Goal: Task Accomplishment & Management: Use online tool/utility

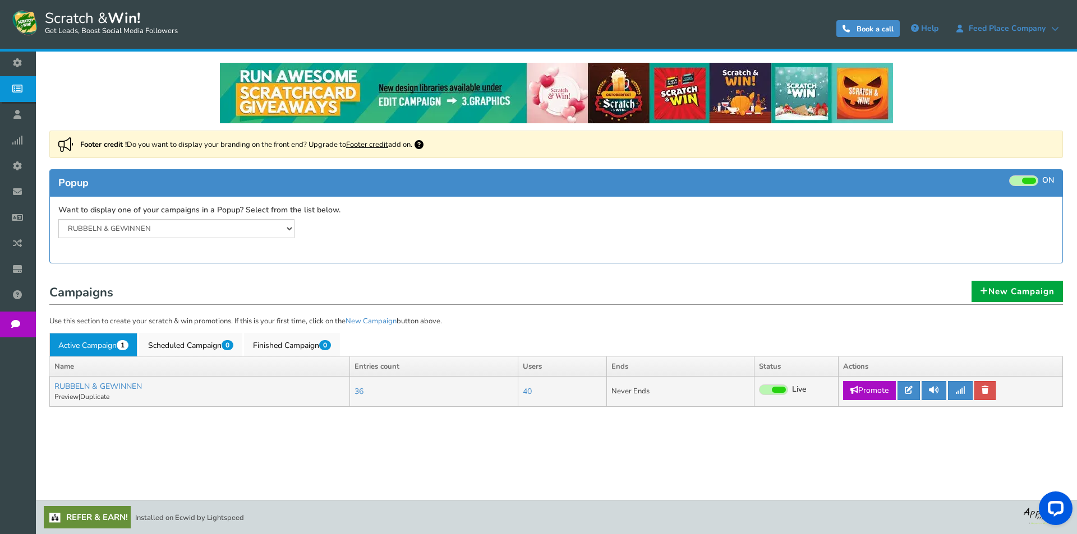
click at [874, 394] on link "Promote" at bounding box center [869, 390] width 53 height 19
type input "[URL][DOMAIN_NAME]"
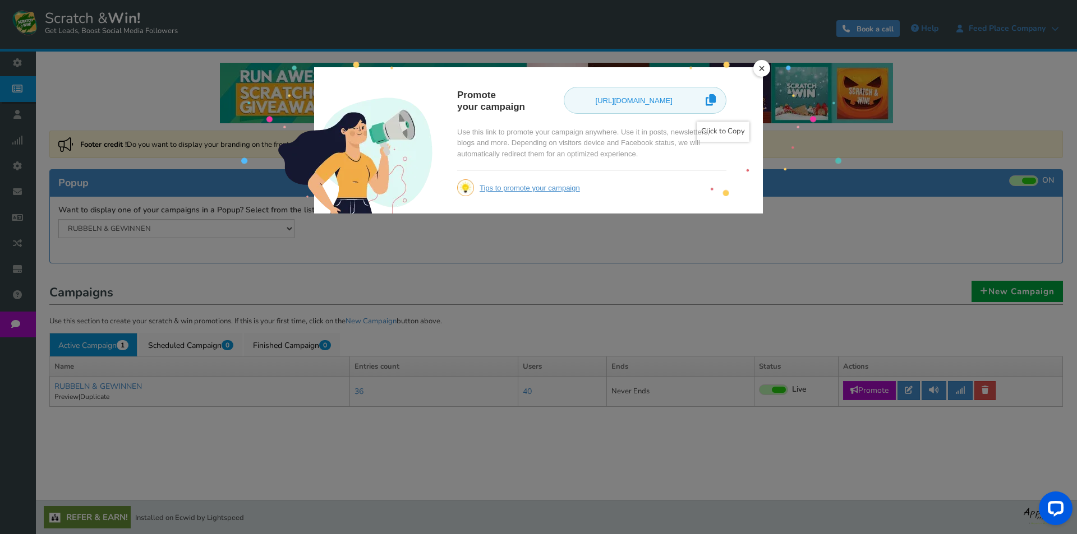
click at [707, 99] on icon at bounding box center [710, 100] width 10 height 21
click at [766, 69] on link "×" at bounding box center [761, 68] width 17 height 17
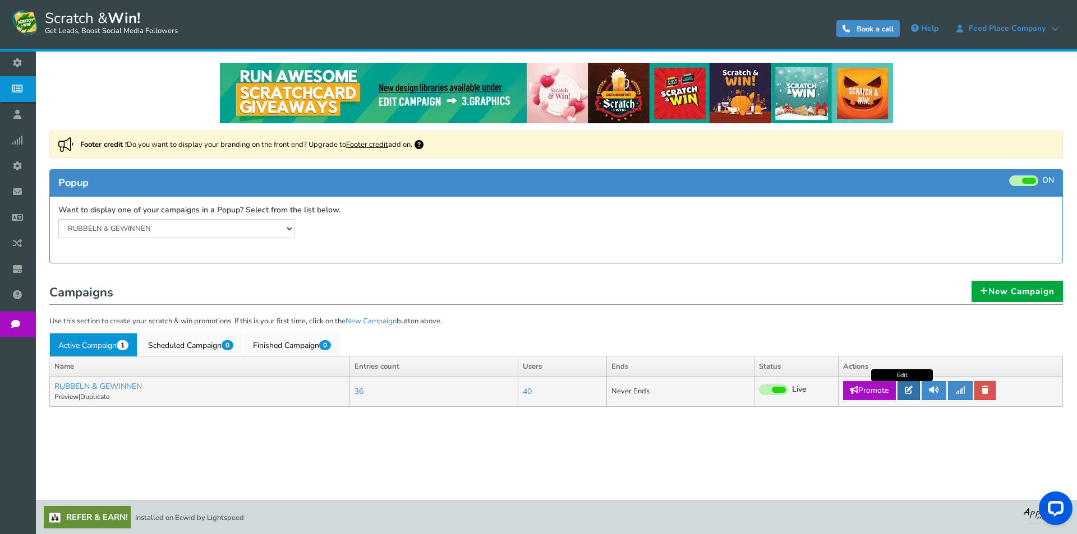
click at [906, 389] on link at bounding box center [908, 390] width 22 height 19
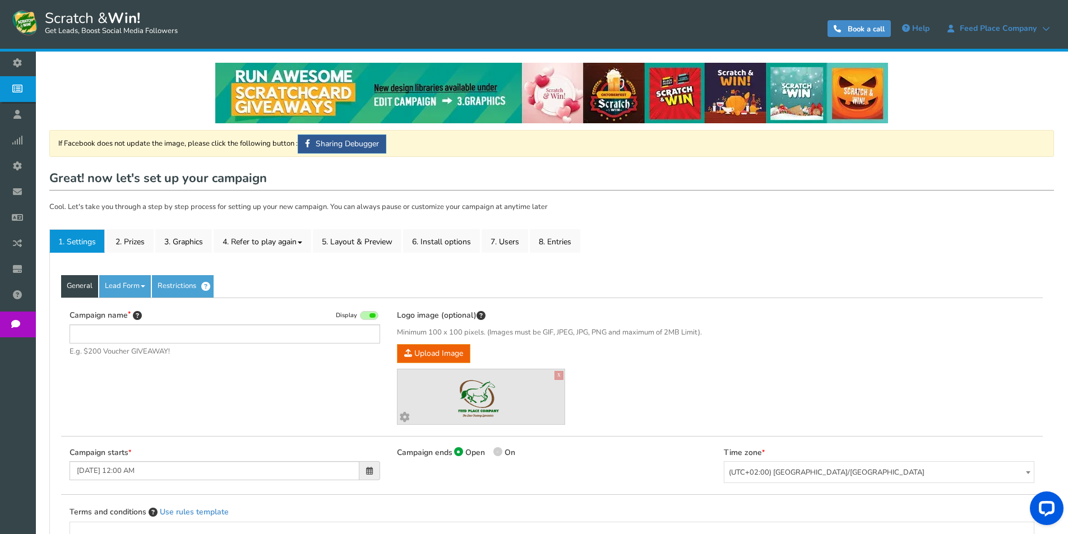
type input "RUBBELN & GEWINNEN"
click at [138, 243] on link "2. Prizes" at bounding box center [130, 241] width 47 height 24
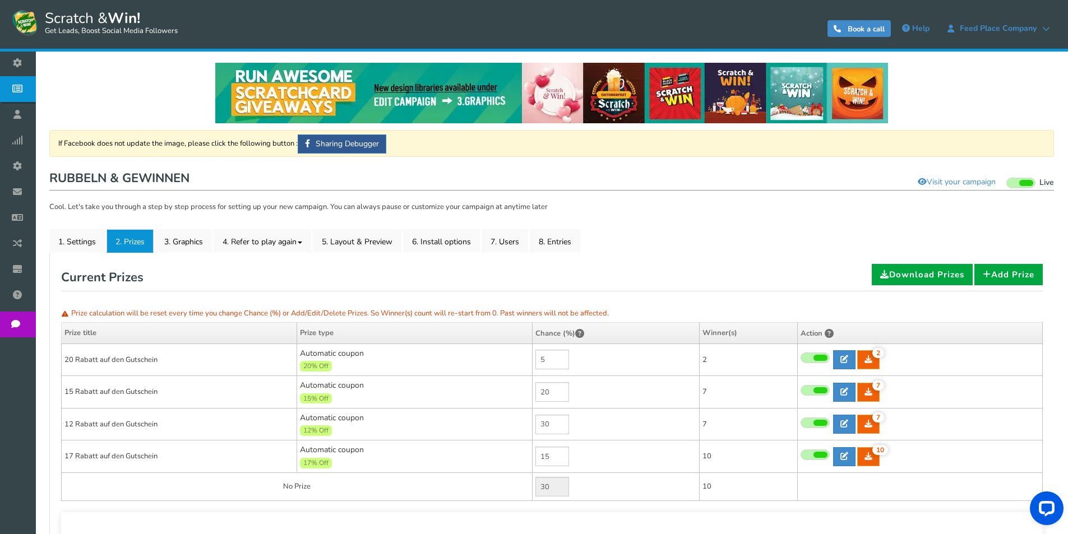
click at [72, 454] on td "17 Rabatt auf den Gutschein" at bounding box center [180, 457] width 236 height 33
click at [71, 456] on td "17 Rabatt auf den Gutschein" at bounding box center [180, 457] width 236 height 33
click at [72, 456] on td "17 Rabatt auf den Gutschein" at bounding box center [180, 457] width 236 height 33
click at [846, 451] on link at bounding box center [844, 456] width 22 height 19
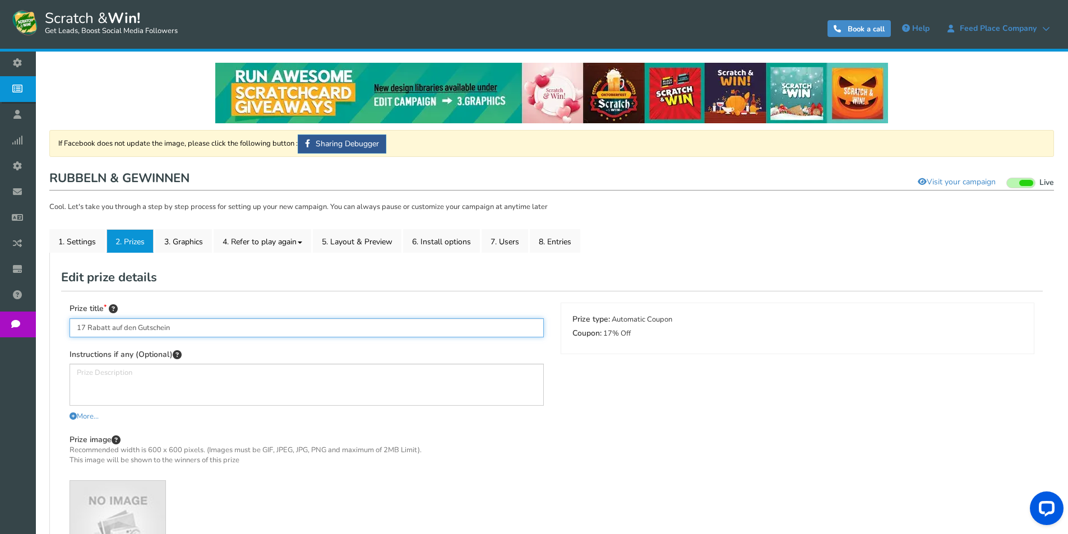
click at [86, 326] on input "17 Rabatt auf den Gutschein" at bounding box center [307, 327] width 474 height 19
drag, startPoint x: 119, startPoint y: 326, endPoint x: 141, endPoint y: 326, distance: 21.9
click at [141, 326] on input "17% [DEMOGRAPHIC_DATA] auf den Gutschein" at bounding box center [307, 327] width 474 height 19
drag, startPoint x: 205, startPoint y: 330, endPoint x: 51, endPoint y: 322, distance: 153.8
click at [51, 322] on div "General Lead Form Labels Fields setup Restrictions Allow users to play again af…" at bounding box center [551, 456] width 1005 height 407
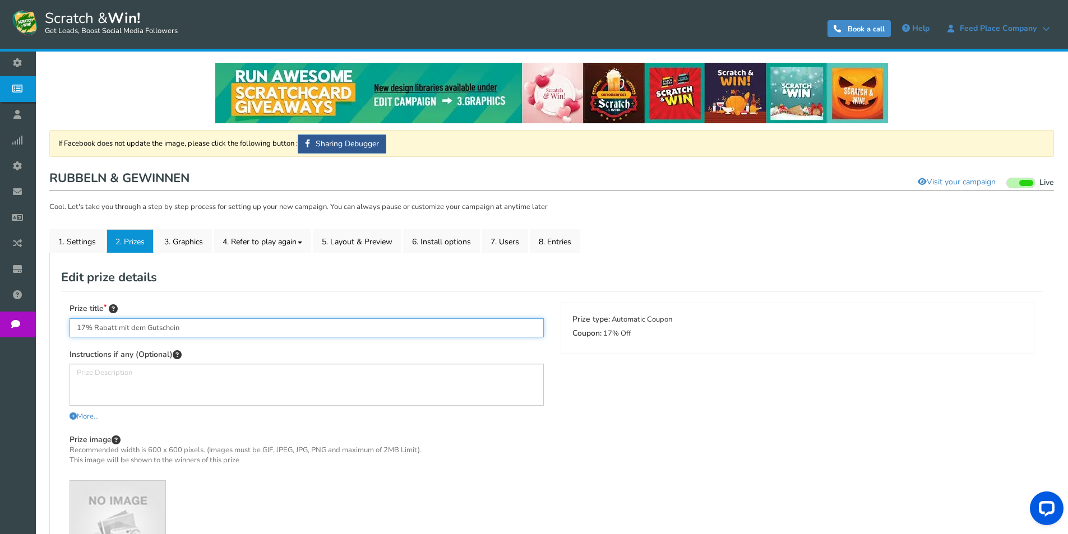
scroll to position [200, 0]
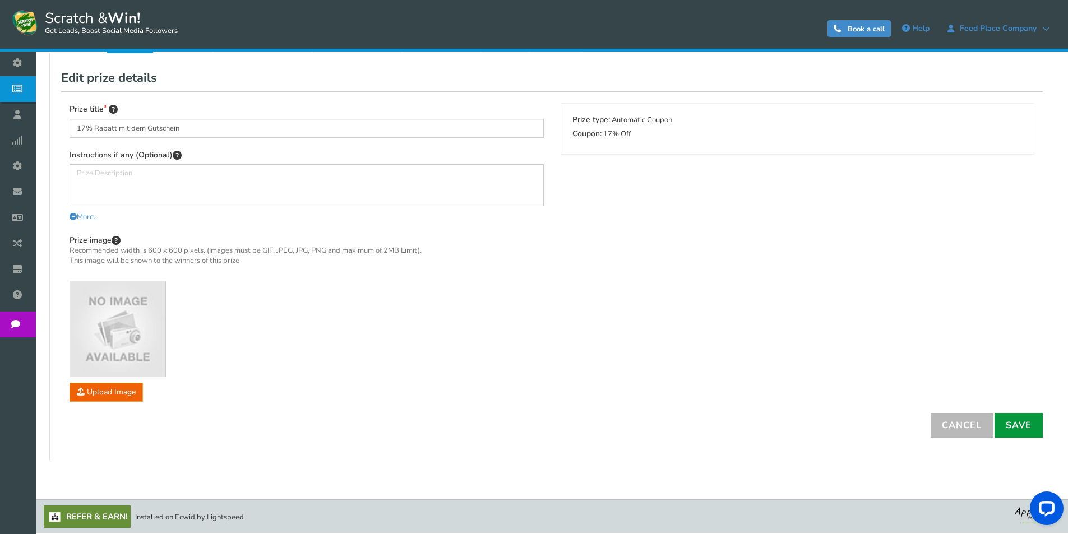
click at [1015, 421] on link "Save" at bounding box center [1019, 425] width 48 height 25
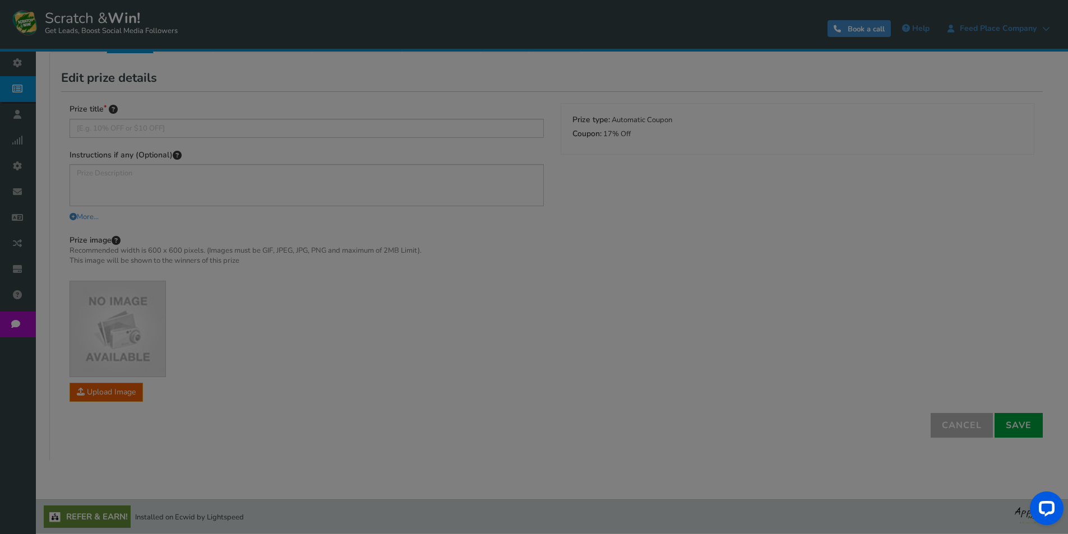
scroll to position [149, 0]
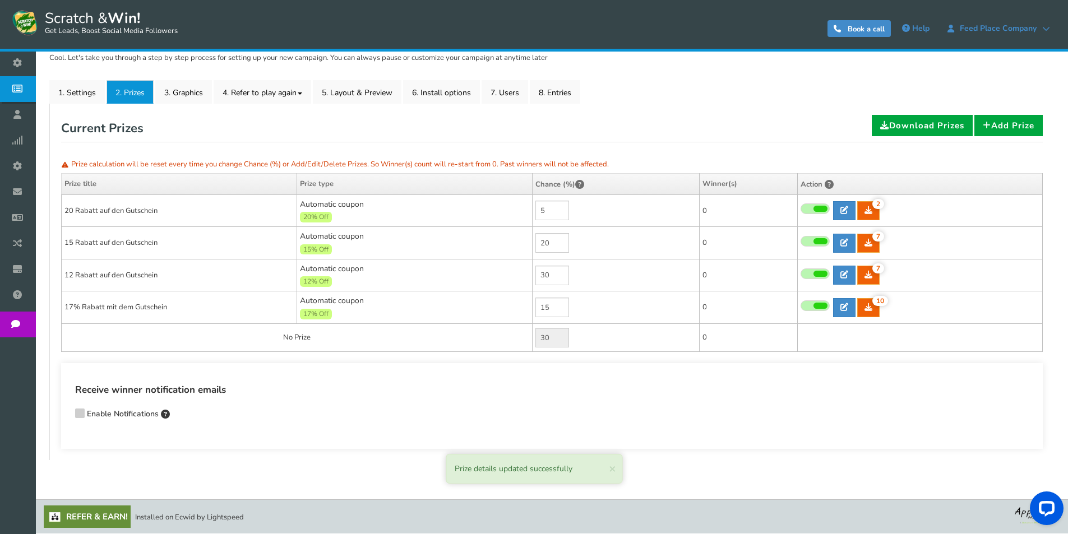
click at [100, 279] on td "12 Rabatt auf den Gutschein" at bounding box center [180, 275] width 236 height 33
click at [847, 276] on icon at bounding box center [845, 275] width 8 height 8
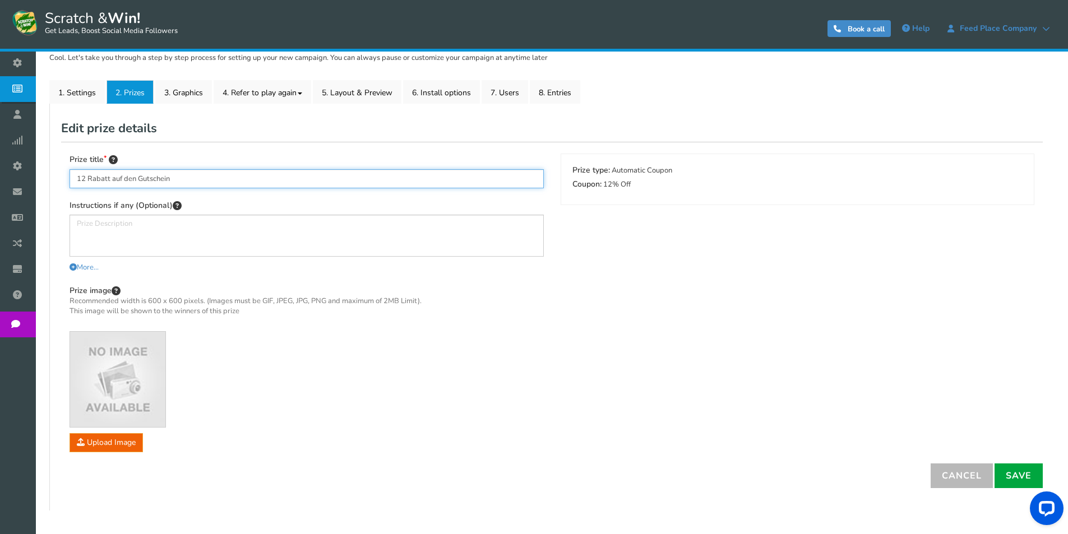
drag, startPoint x: 179, startPoint y: 175, endPoint x: 66, endPoint y: 169, distance: 112.9
click at [66, 169] on div "Prize title 12 Rabatt auf den Gutschein Instructions if any (Optional) More... …" at bounding box center [306, 309] width 491 height 310
paste input "7% Rabatt mit dem"
click at [84, 176] on input "17% Rabatt mit dem Gutschein" at bounding box center [307, 178] width 474 height 19
type input "12% Rabatt mit dem Gutschein"
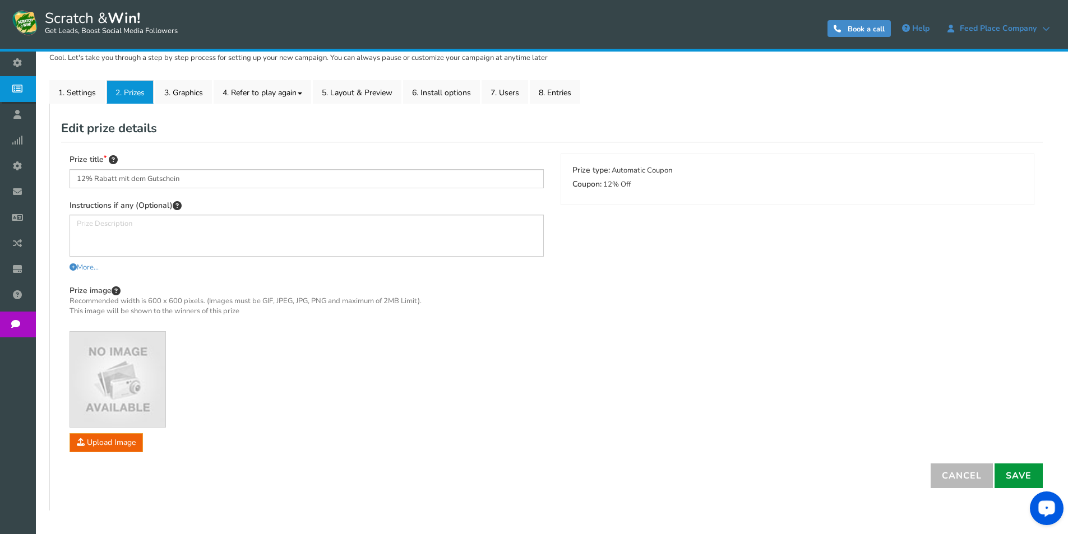
click at [1019, 472] on link "Save" at bounding box center [1019, 476] width 48 height 25
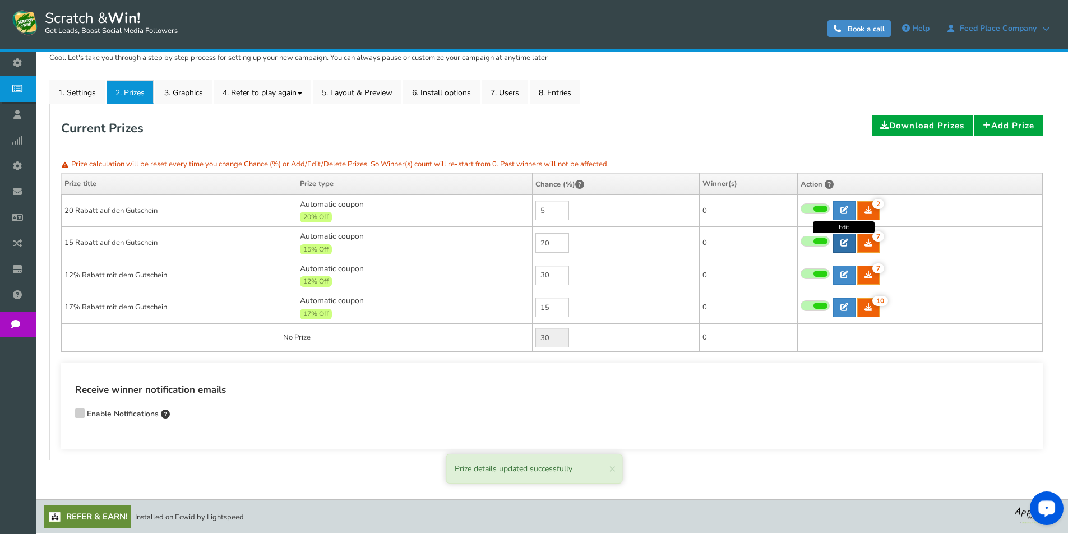
click at [843, 244] on icon at bounding box center [845, 243] width 8 height 8
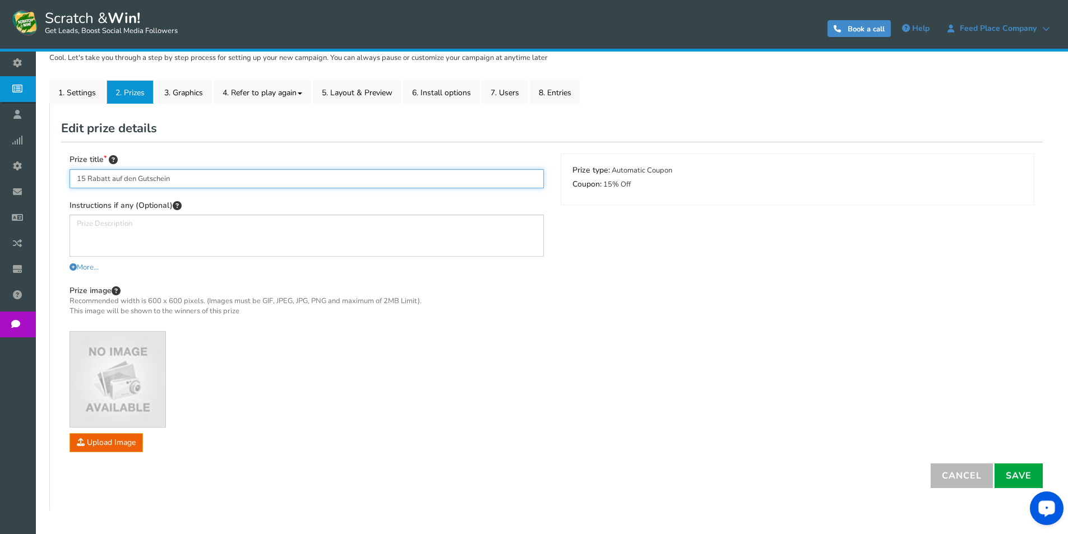
drag, startPoint x: 189, startPoint y: 179, endPoint x: 52, endPoint y: 179, distance: 137.4
click at [52, 179] on div "General Lead Form Labels Fields setup Restrictions Allow users to play again af…" at bounding box center [551, 307] width 1005 height 407
paste input "7% Rabatt mit dem"
click at [84, 177] on input "17% Rabatt mit dem Gutschein" at bounding box center [307, 178] width 474 height 19
click at [1026, 473] on link "Save" at bounding box center [1019, 476] width 48 height 25
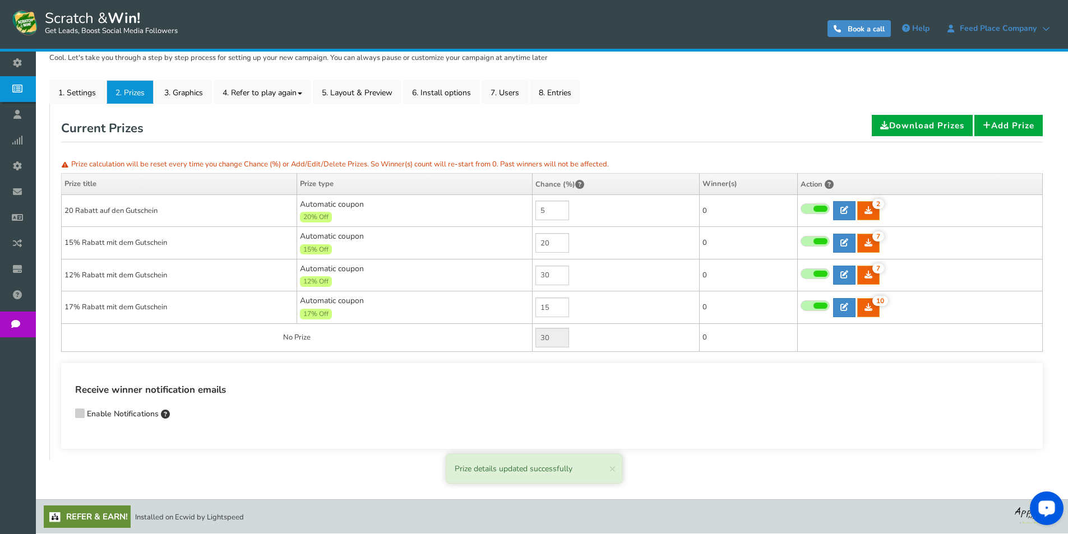
click at [89, 214] on td "20 Rabatt auf den Gutschein" at bounding box center [180, 211] width 236 height 33
click at [67, 206] on td "20 Rabatt auf den Gutschein" at bounding box center [180, 211] width 236 height 33
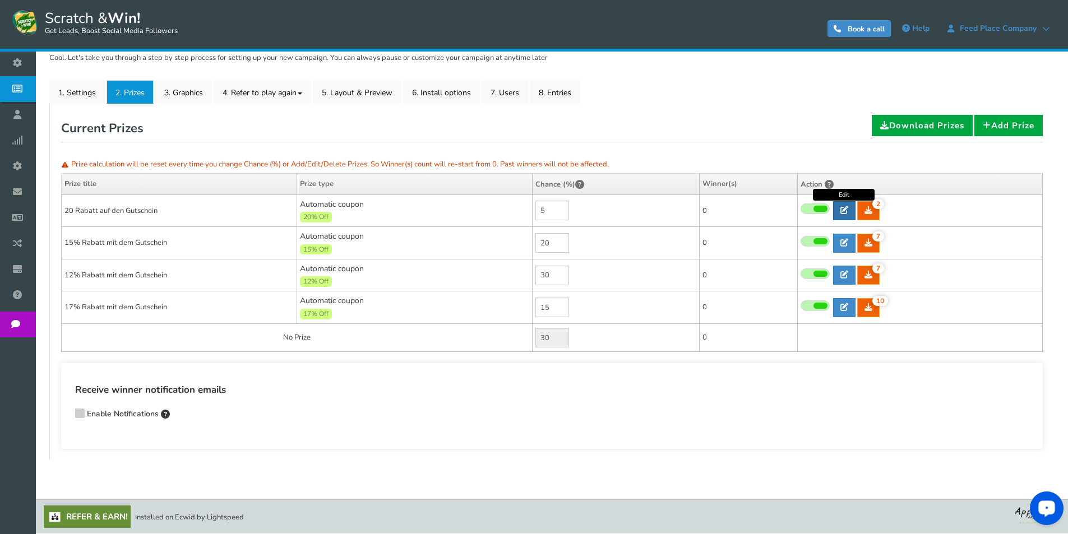
click at [841, 210] on icon at bounding box center [845, 210] width 8 height 8
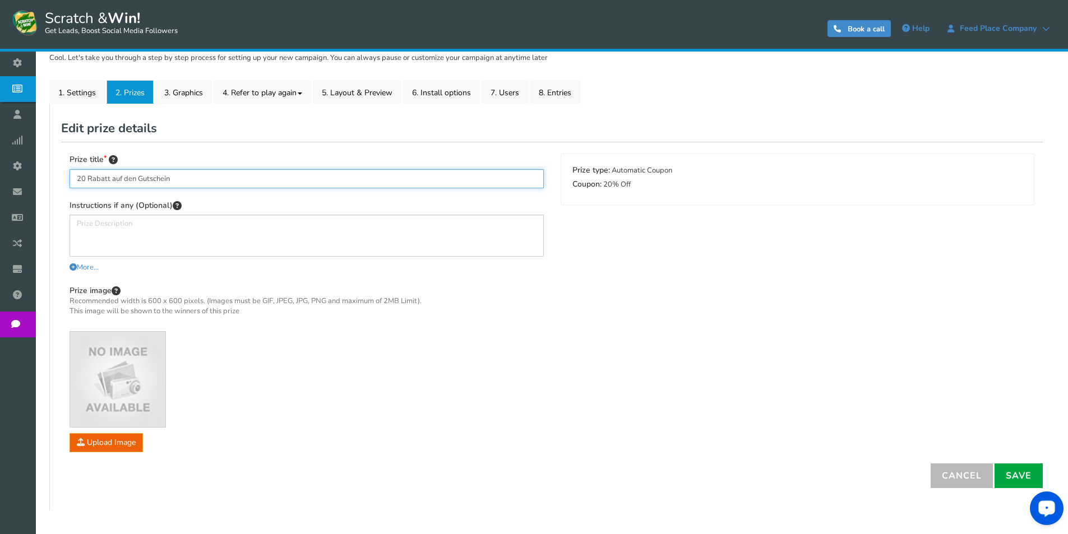
drag, startPoint x: 210, startPoint y: 185, endPoint x: 73, endPoint y: 171, distance: 137.5
click at [73, 171] on input "20 Rabatt auf den Gutschein" at bounding box center [307, 178] width 474 height 19
paste input "17% Rabatt mit dem"
drag, startPoint x: 85, startPoint y: 179, endPoint x: 75, endPoint y: 179, distance: 10.1
click at [75, 179] on input "17% Rabatt mit dem Gutschein" at bounding box center [307, 178] width 474 height 19
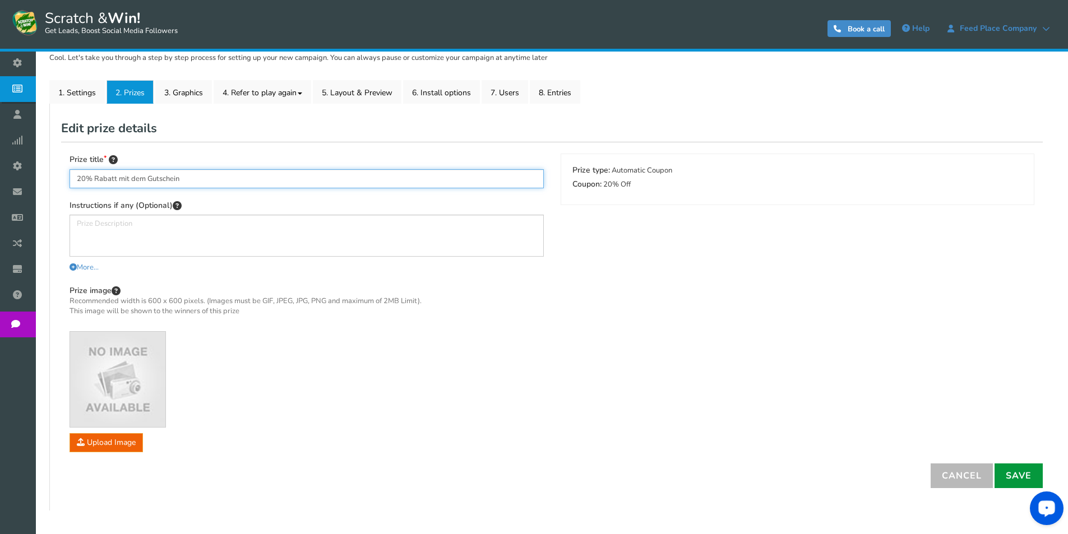
type input "20% Rabatt mit dem Gutschein"
click at [1011, 470] on link "Save" at bounding box center [1019, 476] width 48 height 25
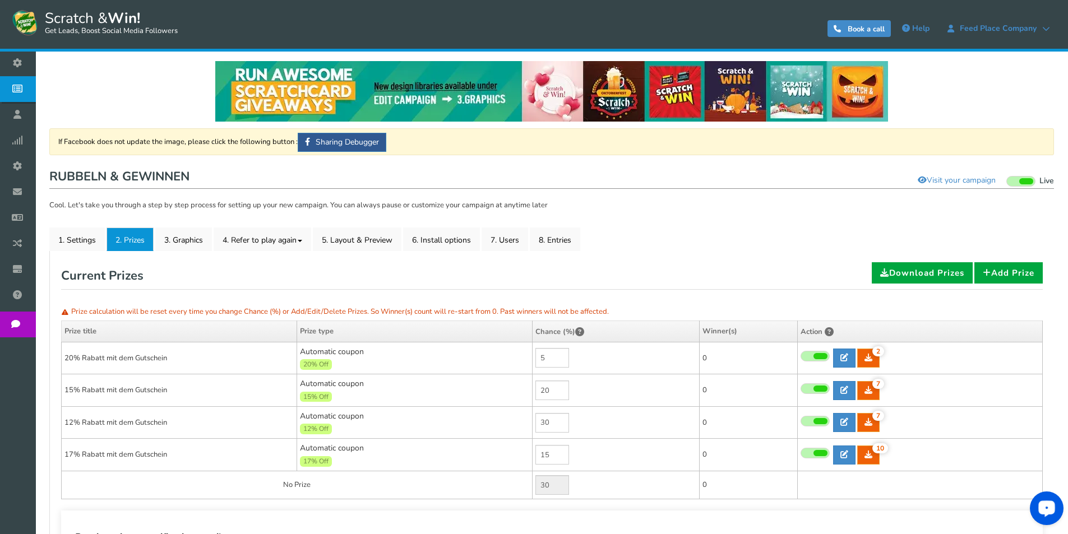
scroll to position [0, 0]
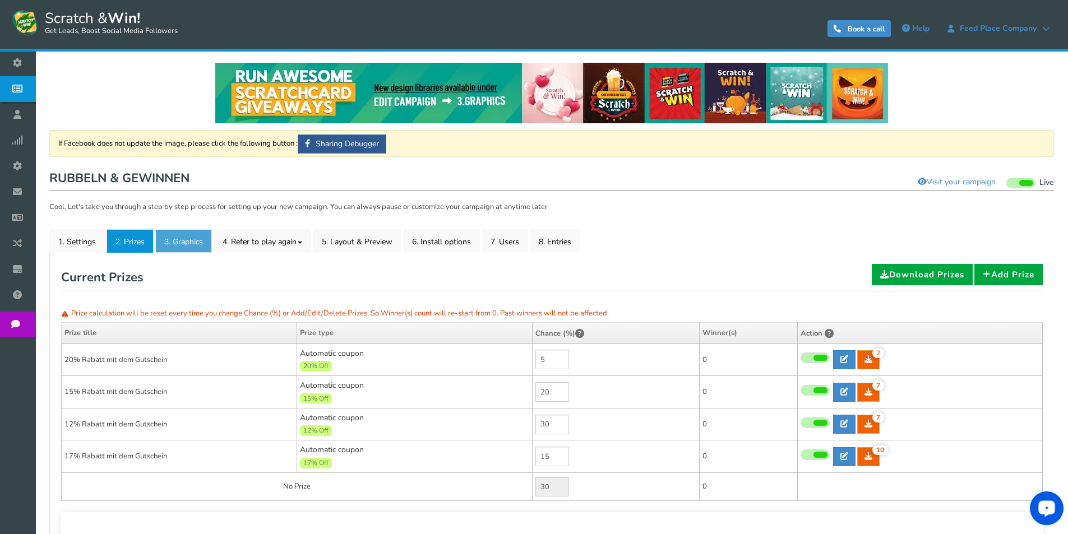
click at [188, 243] on link "3. Graphics" at bounding box center [183, 241] width 57 height 24
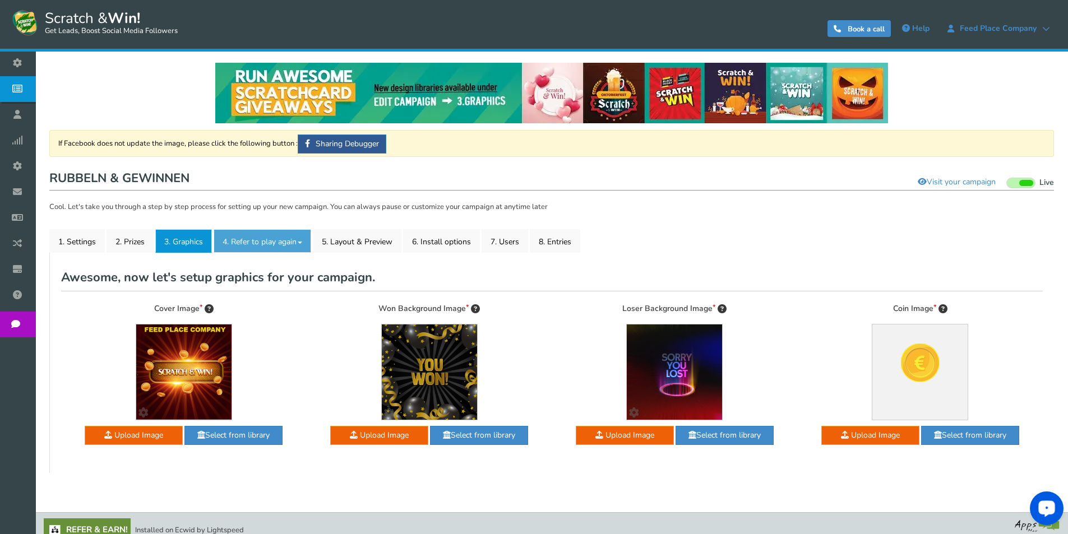
click at [268, 242] on link "4. Refer to play again" at bounding box center [263, 241] width 98 height 24
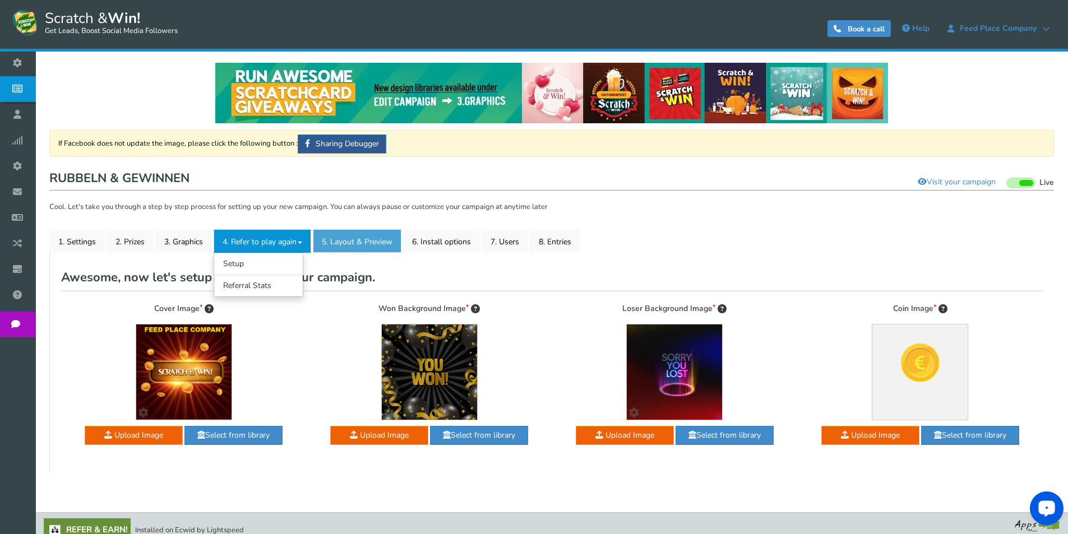
click at [362, 246] on link "5. Layout & Preview" at bounding box center [357, 241] width 89 height 24
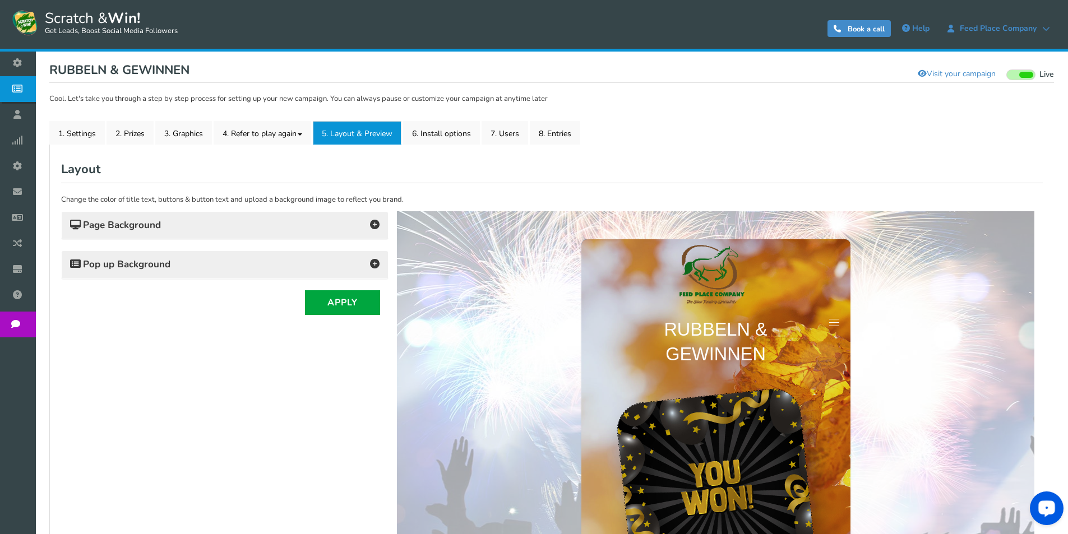
scroll to position [112, 0]
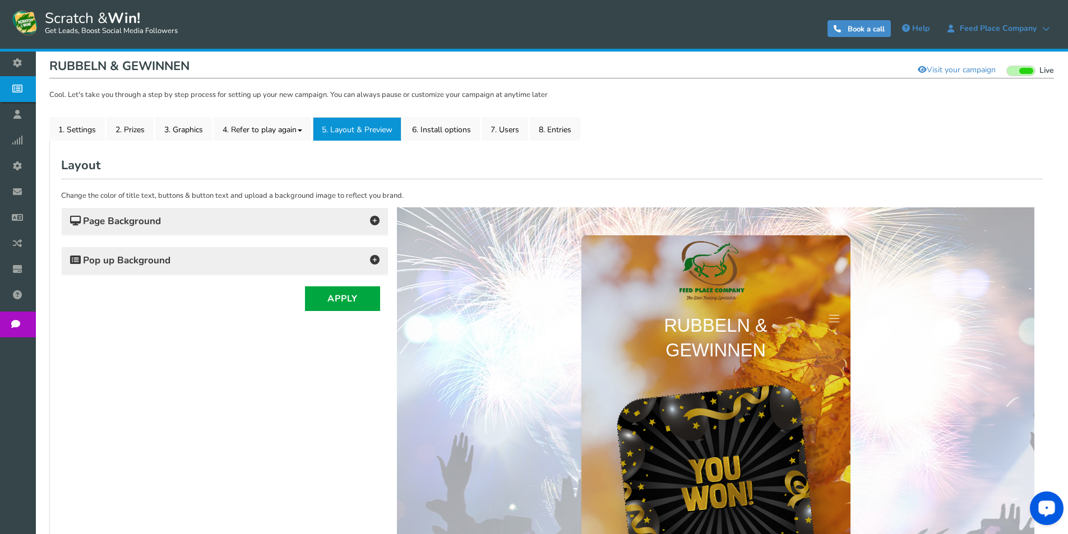
click at [300, 249] on div "Pop up Background" at bounding box center [225, 260] width 326 height 27
click at [373, 261] on icon at bounding box center [375, 260] width 10 height 10
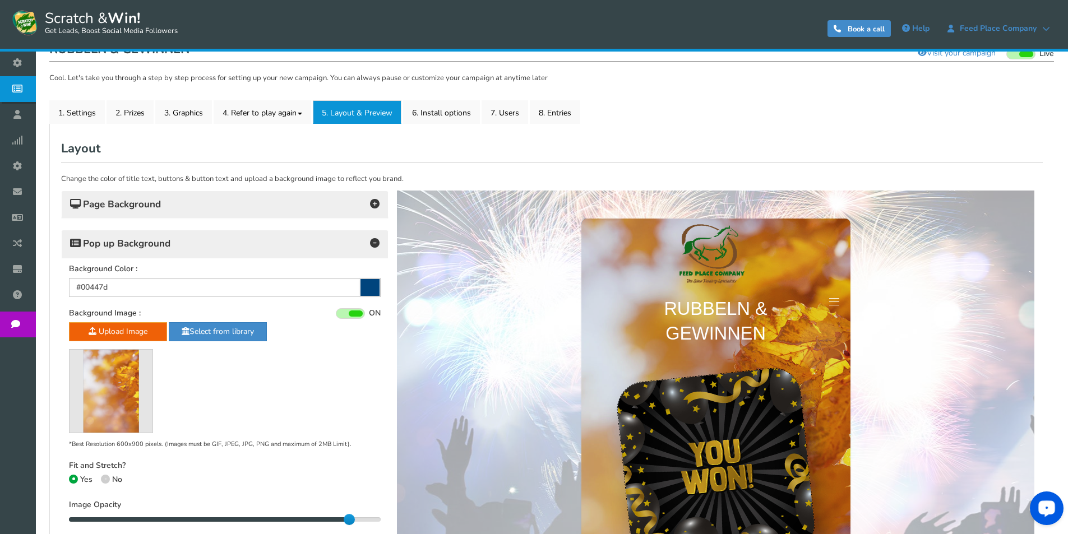
scroll to position [79, 0]
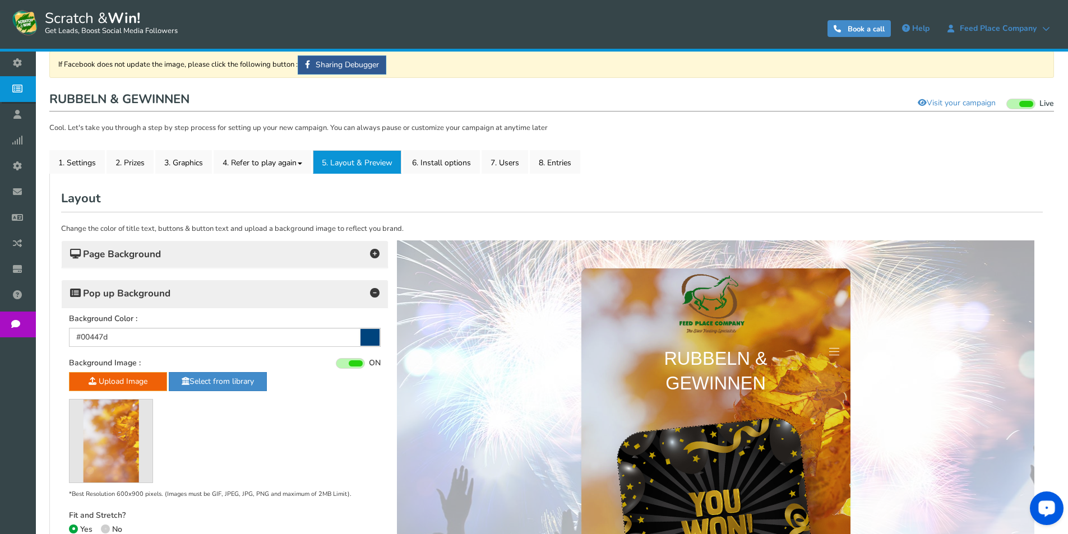
click at [244, 261] on h4 "Page Background" at bounding box center [225, 255] width 310 height 16
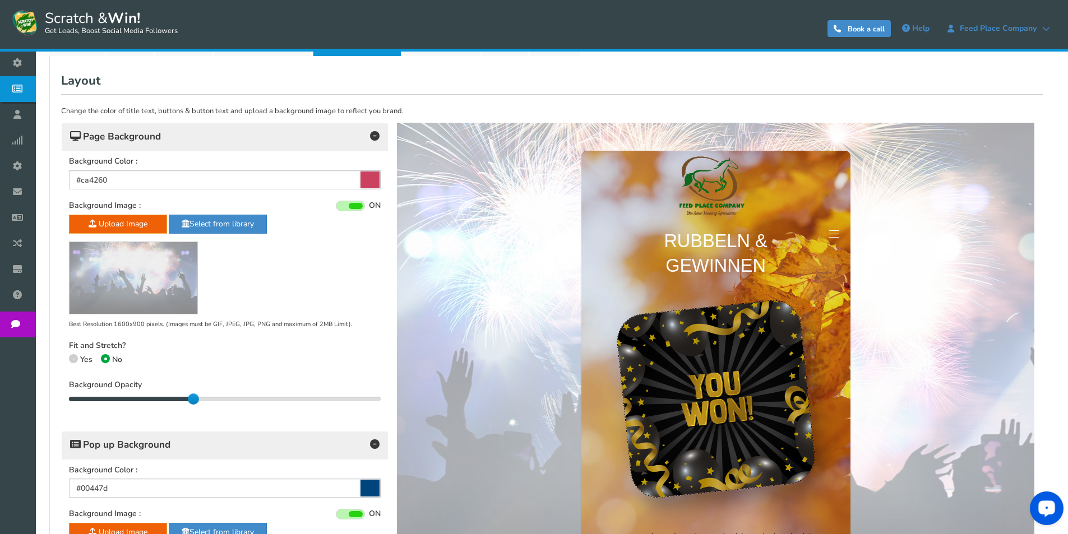
scroll to position [0, 0]
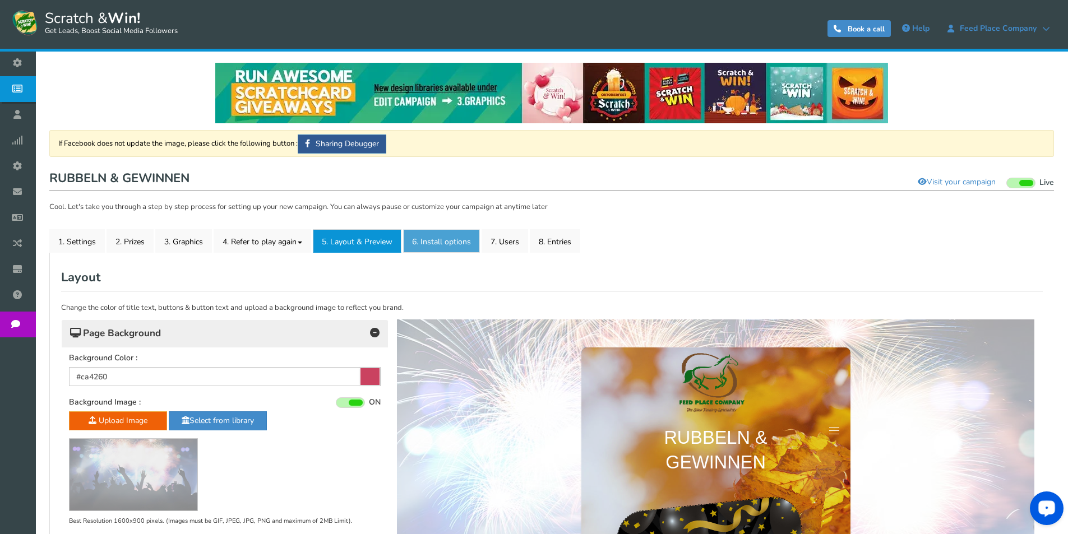
click at [446, 246] on link "6. Install options New" at bounding box center [441, 241] width 77 height 24
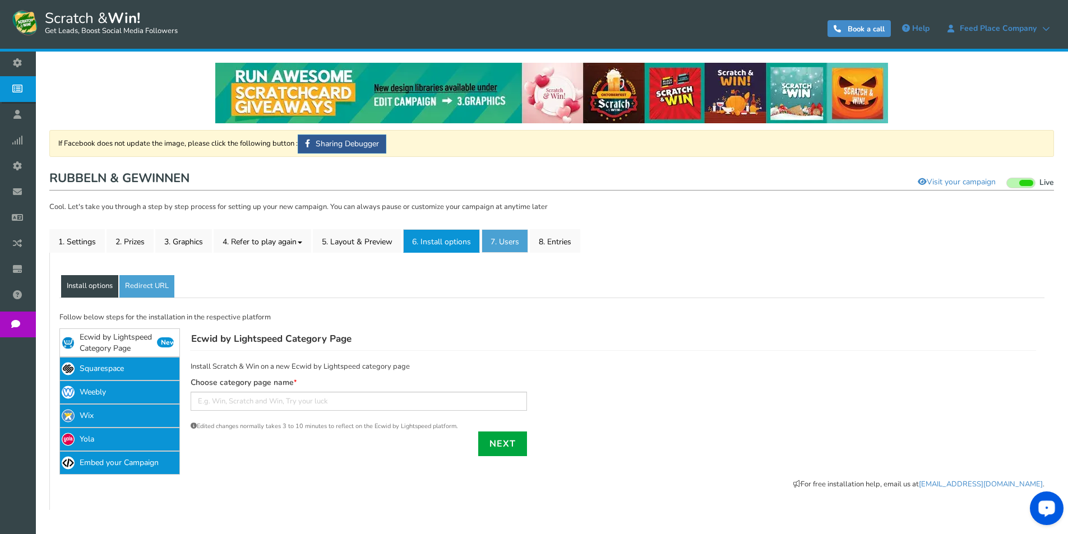
click at [517, 242] on link "7. Users" at bounding box center [505, 241] width 47 height 24
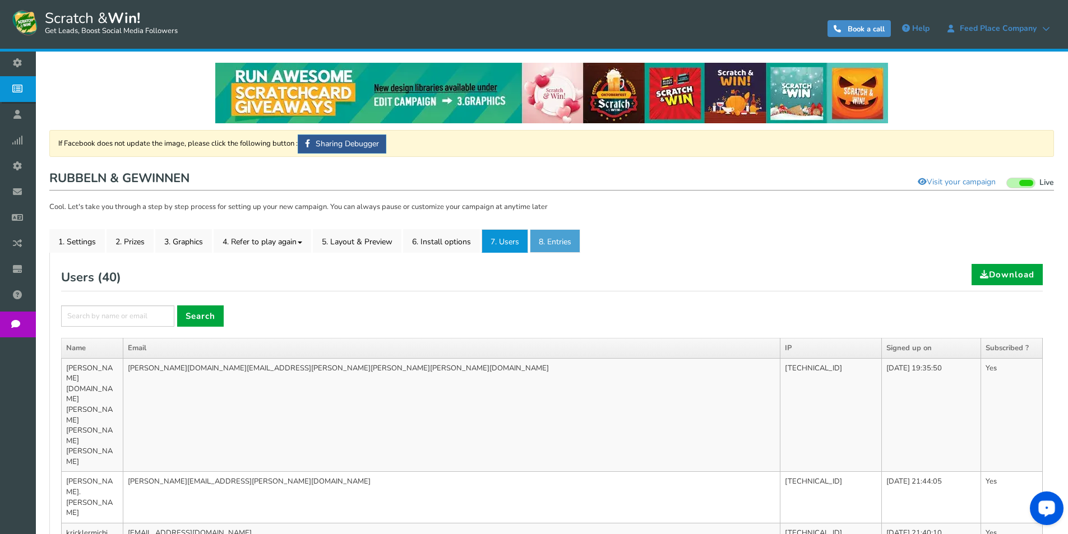
click at [556, 239] on link "8. Entries" at bounding box center [555, 241] width 50 height 24
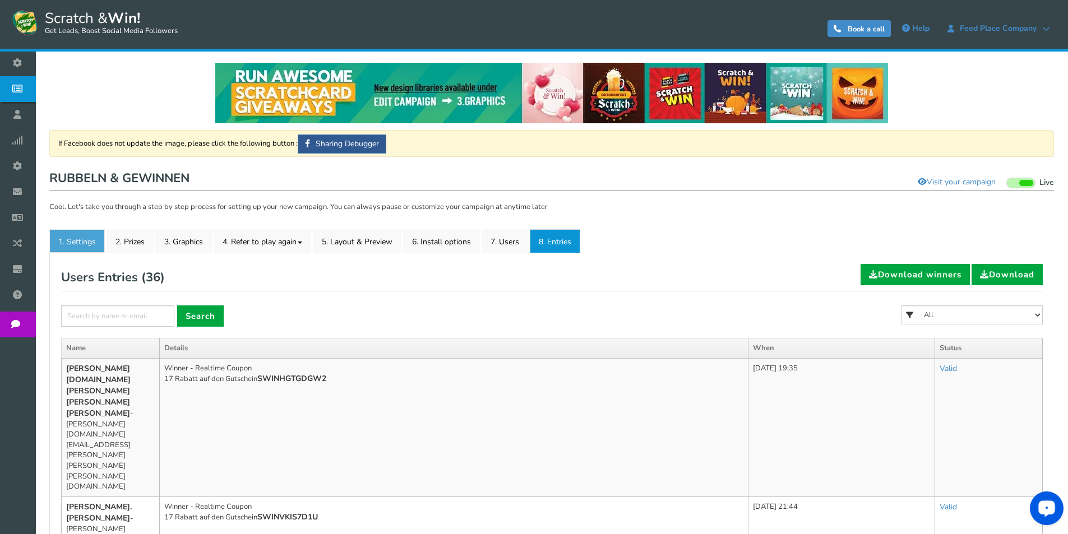
click at [87, 236] on link "1. Settings" at bounding box center [77, 241] width 56 height 24
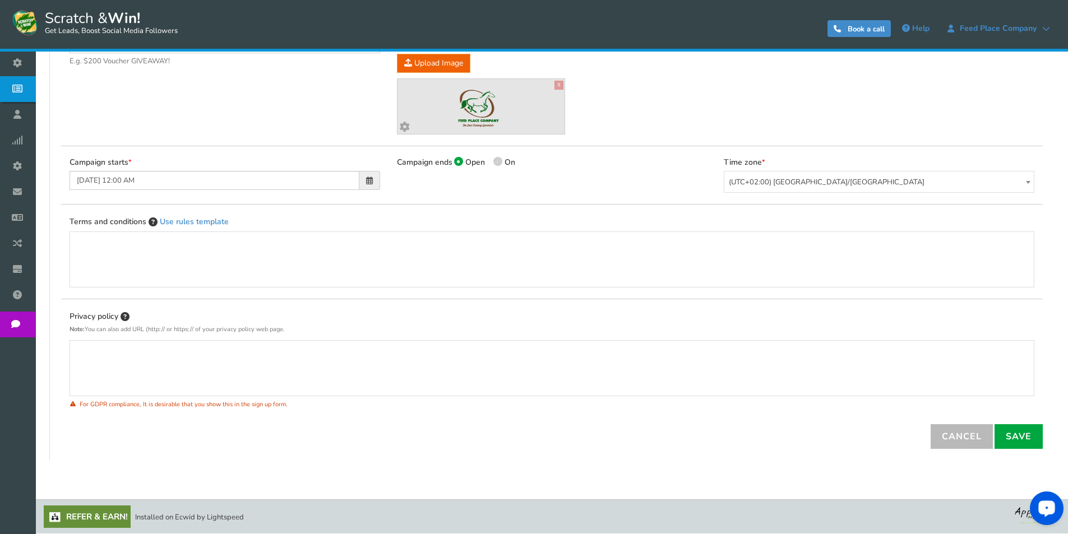
scroll to position [66, 0]
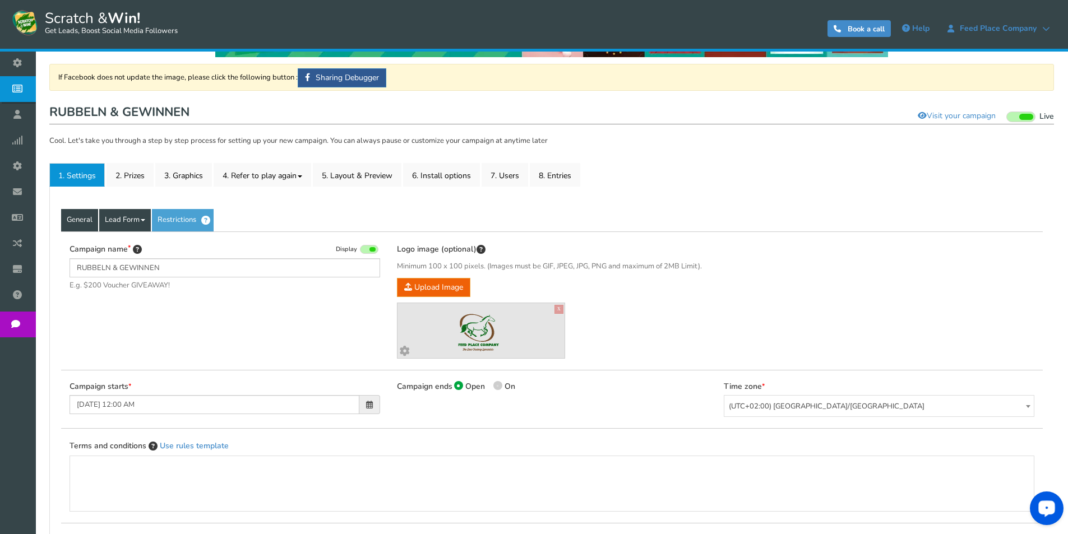
click at [122, 221] on link "Lead Form" at bounding box center [125, 220] width 52 height 22
click at [118, 221] on link "Lead Form" at bounding box center [125, 220] width 52 height 22
click at [128, 260] on link "Labels" at bounding box center [144, 254] width 89 height 23
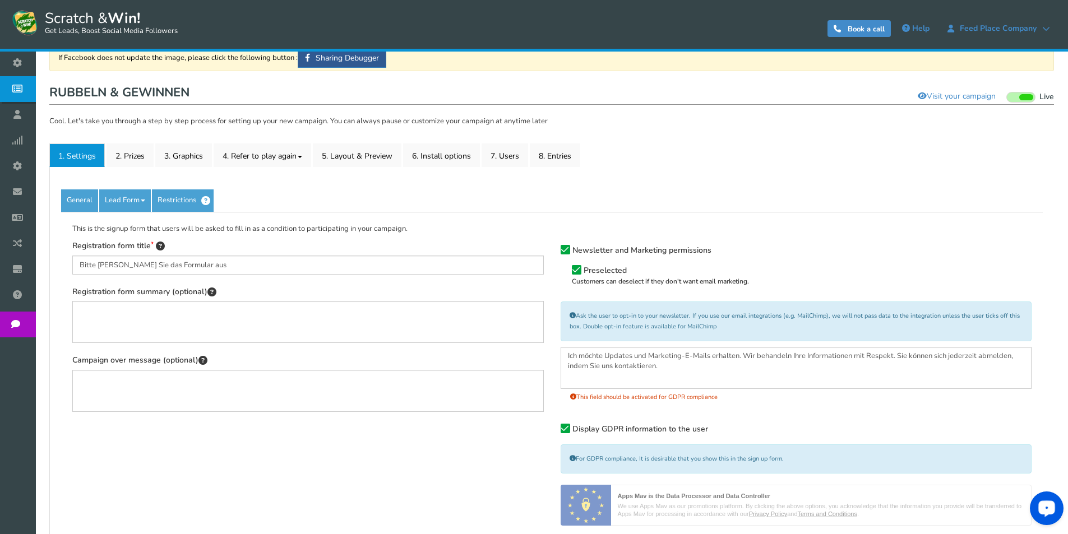
scroll to position [0, 0]
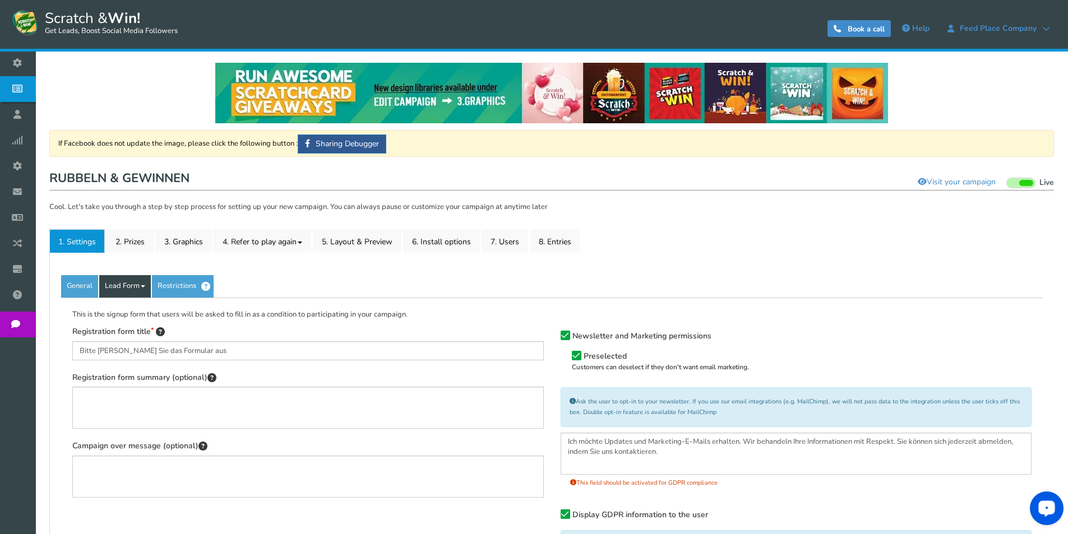
click at [141, 287] on link "Lead Form" at bounding box center [125, 286] width 52 height 22
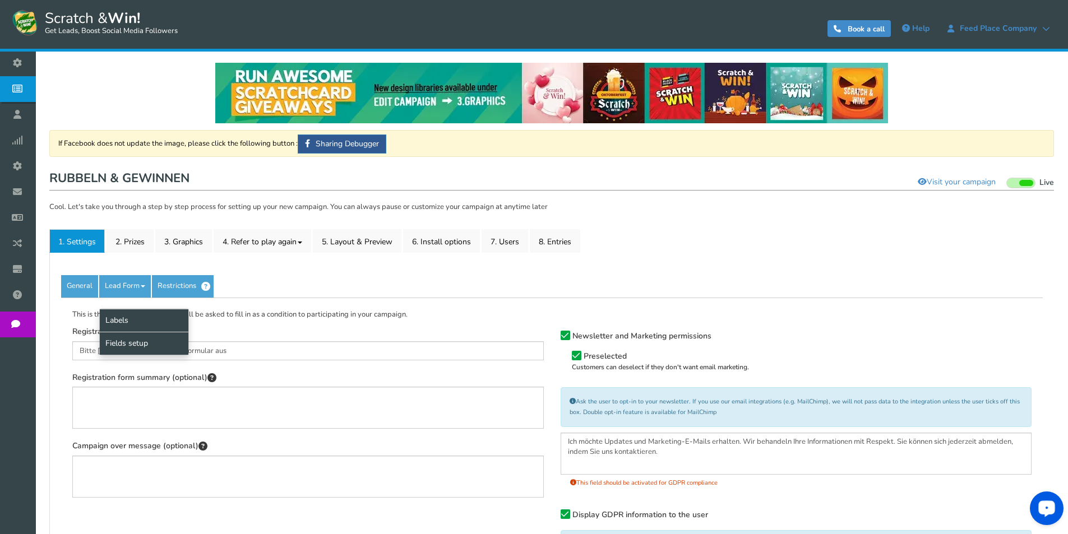
click at [126, 343] on link "Fields setup" at bounding box center [144, 343] width 89 height 23
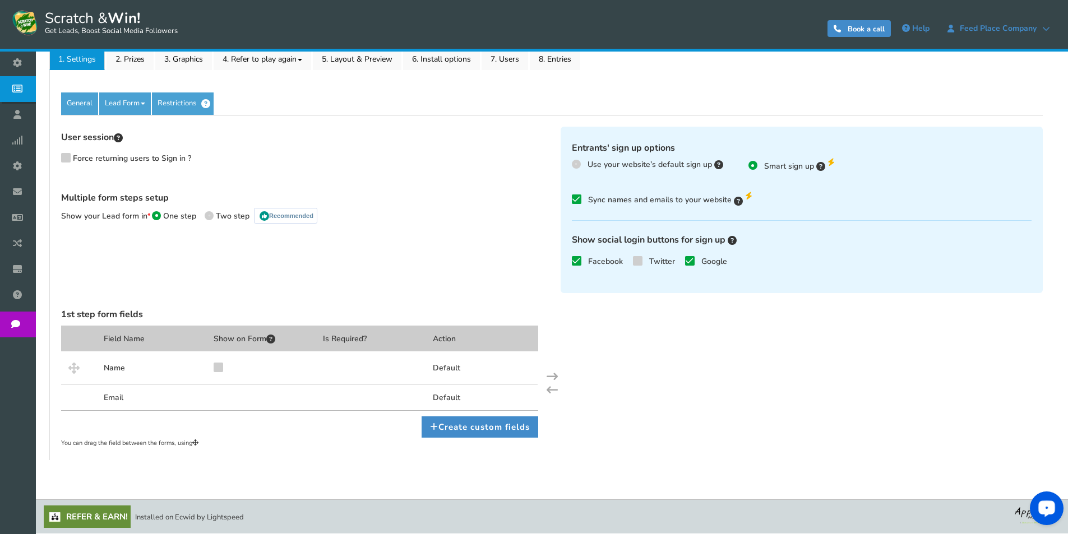
scroll to position [15, 0]
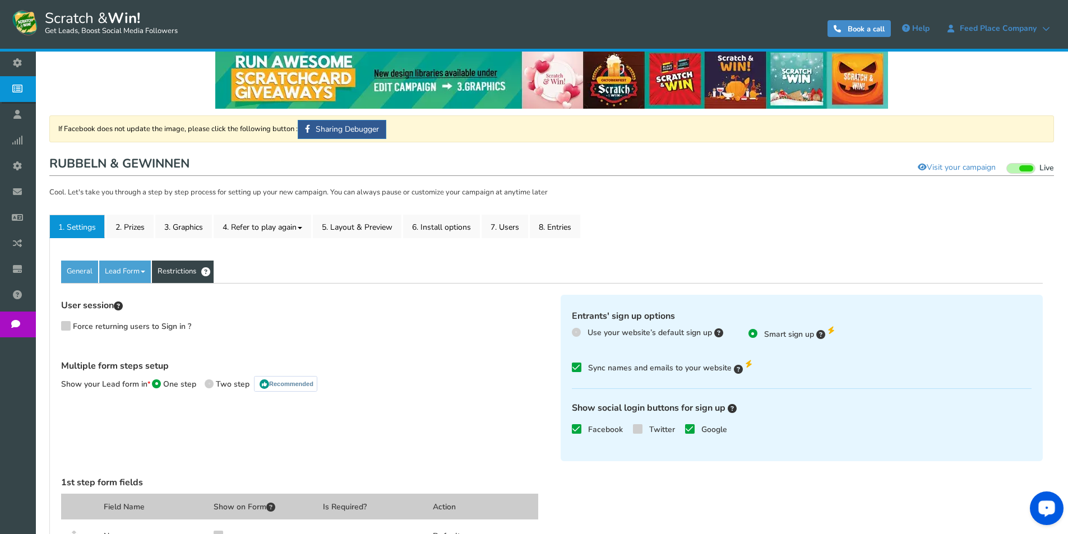
click at [174, 272] on link "Restrictions" at bounding box center [183, 272] width 62 height 22
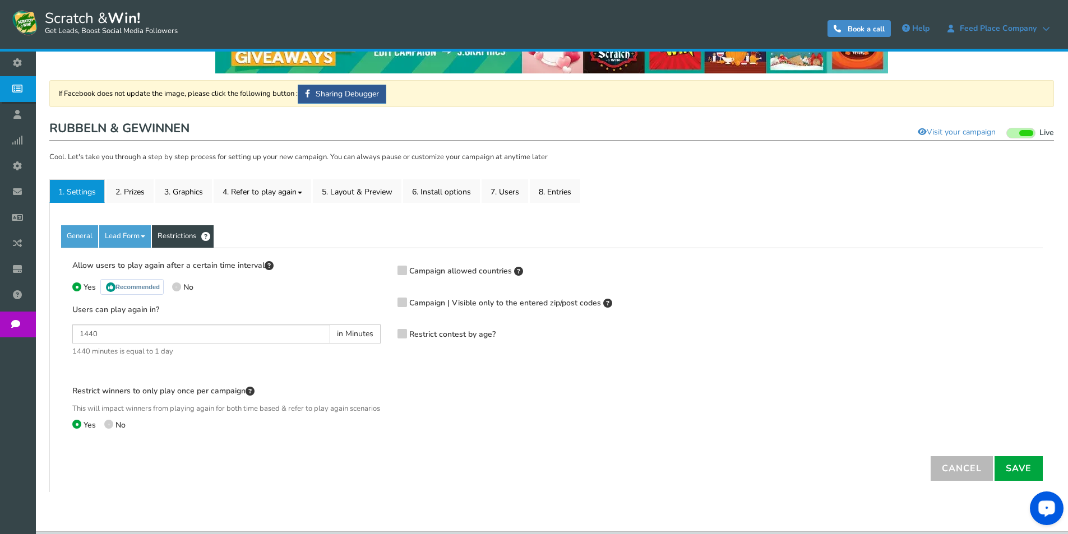
scroll to position [0, 0]
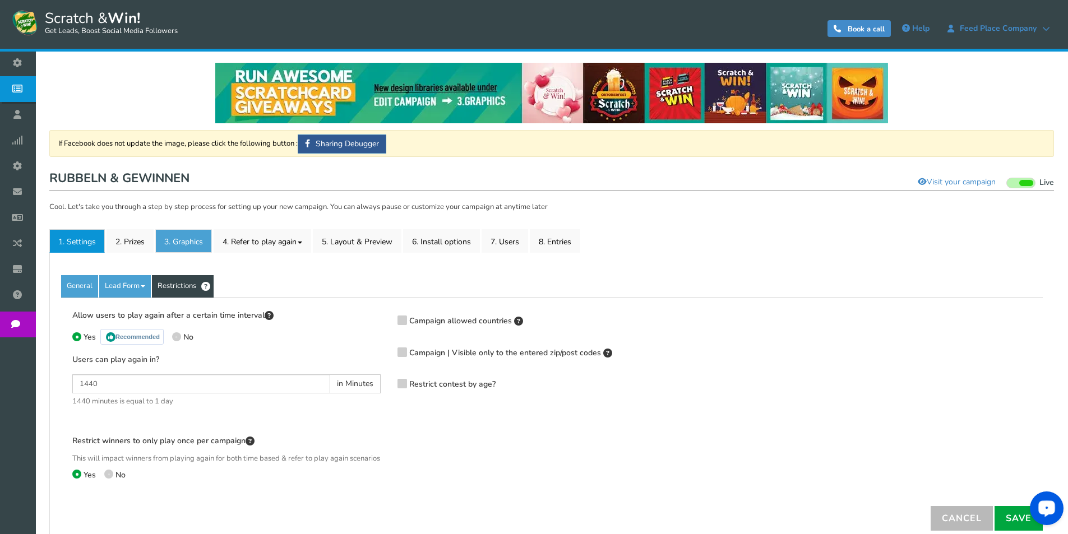
click at [185, 243] on link "3. Graphics" at bounding box center [183, 241] width 57 height 24
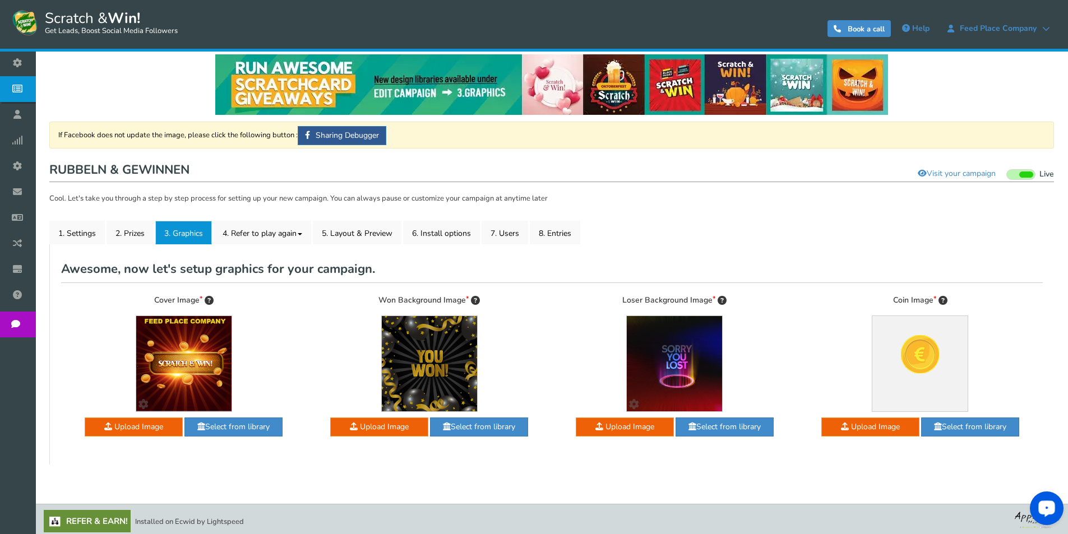
scroll to position [13, 0]
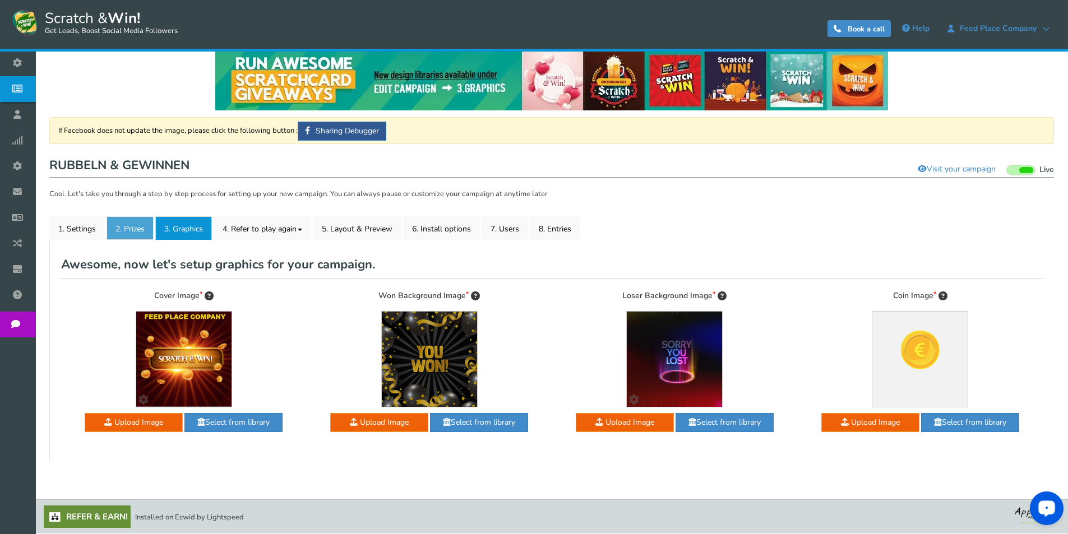
click at [132, 228] on link "2. Prizes" at bounding box center [130, 228] width 47 height 24
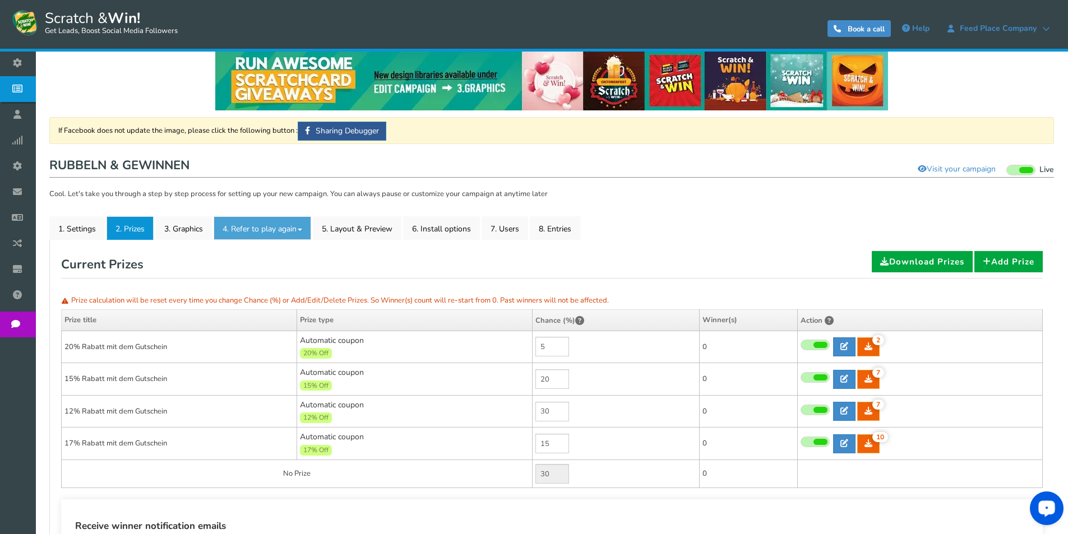
click at [271, 230] on link "4. Refer to play again" at bounding box center [263, 228] width 98 height 24
click at [757, 225] on ul "1. Settings 2. Prizes 3. Graphics 4. Refer to play again 4.1 Referrals Setup 4.…" at bounding box center [551, 228] width 1005 height 24
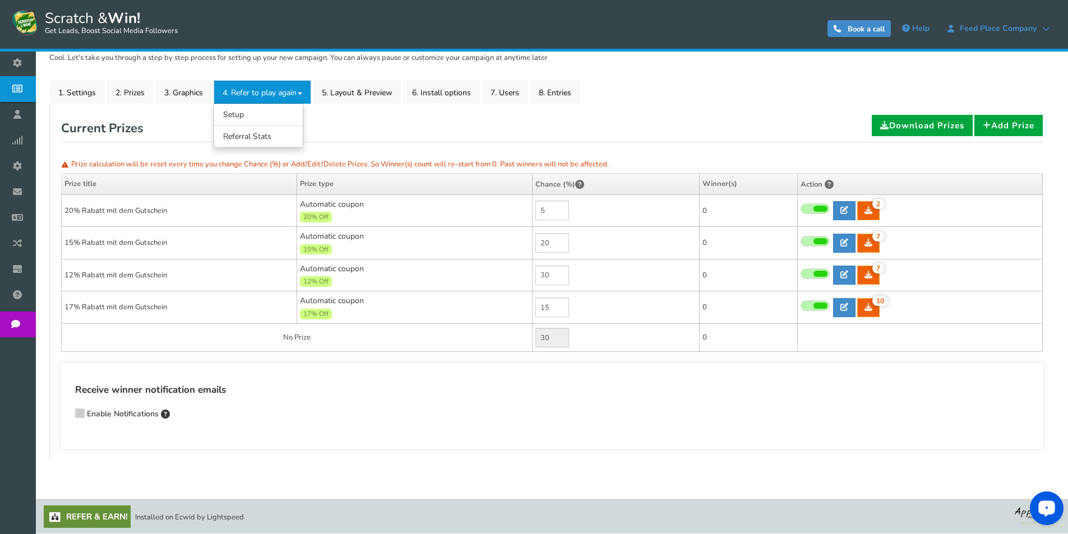
scroll to position [0, 0]
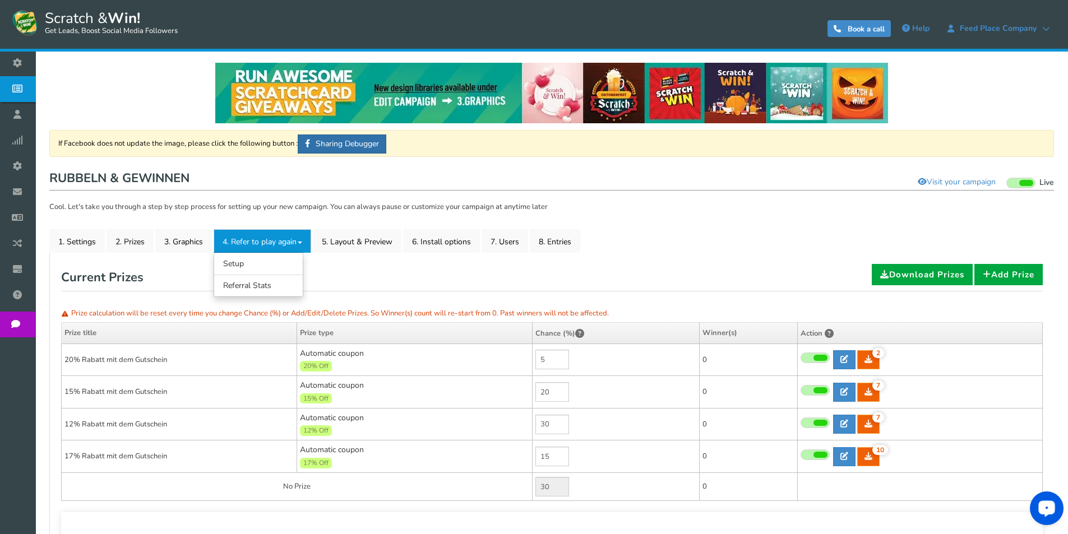
click at [354, 145] on link "Sharing Debugger" at bounding box center [342, 144] width 89 height 19
